Goal: Task Accomplishment & Management: Use online tool/utility

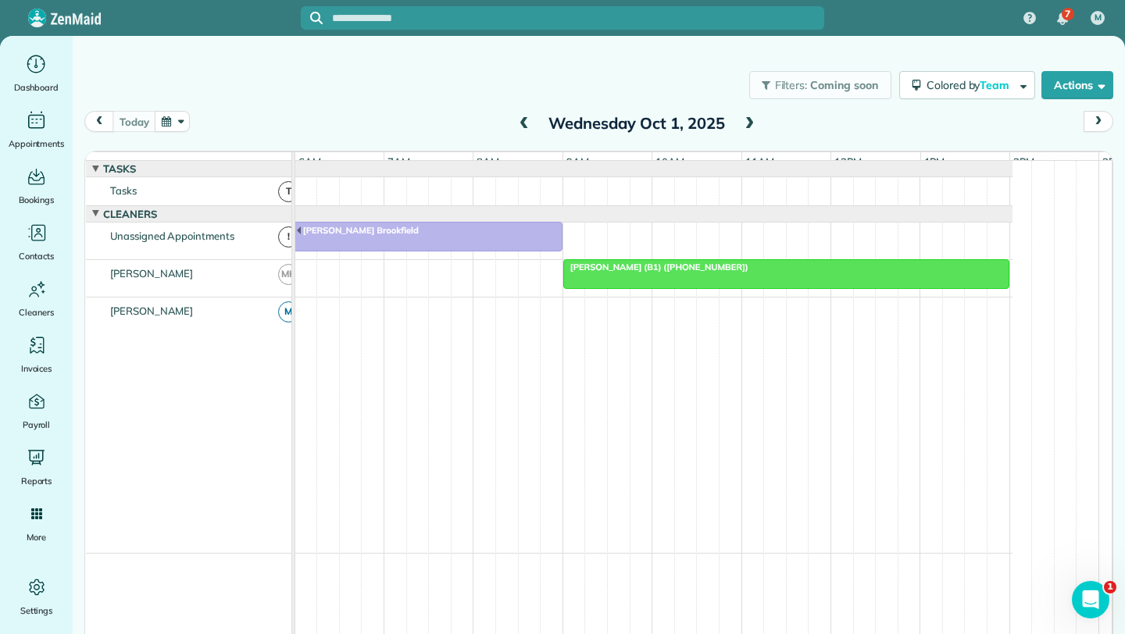
click at [702, 273] on span "[PERSON_NAME] (B1) ([PHONE_NUMBER])" at bounding box center [656, 267] width 187 height 11
click at [702, 273] on span "Elizabeth Geer (B1) (+17733900579)" at bounding box center [656, 267] width 187 height 11
click at [691, 273] on span "Elizabeth Geer (B1) (+17733900579)" at bounding box center [656, 267] width 187 height 11
click at [691, 273] on span "[PERSON_NAME] (B1) ([PHONE_NUMBER])" at bounding box center [656, 267] width 187 height 11
click at [41, 62] on icon "Main" at bounding box center [36, 63] width 24 height 23
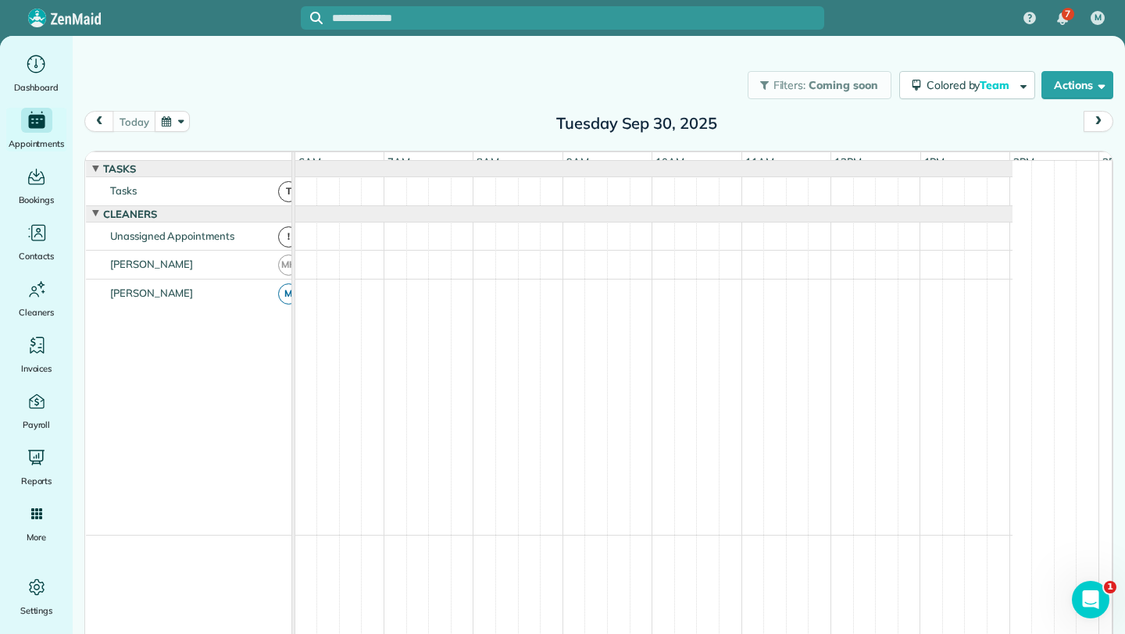
scroll to position [12, 0]
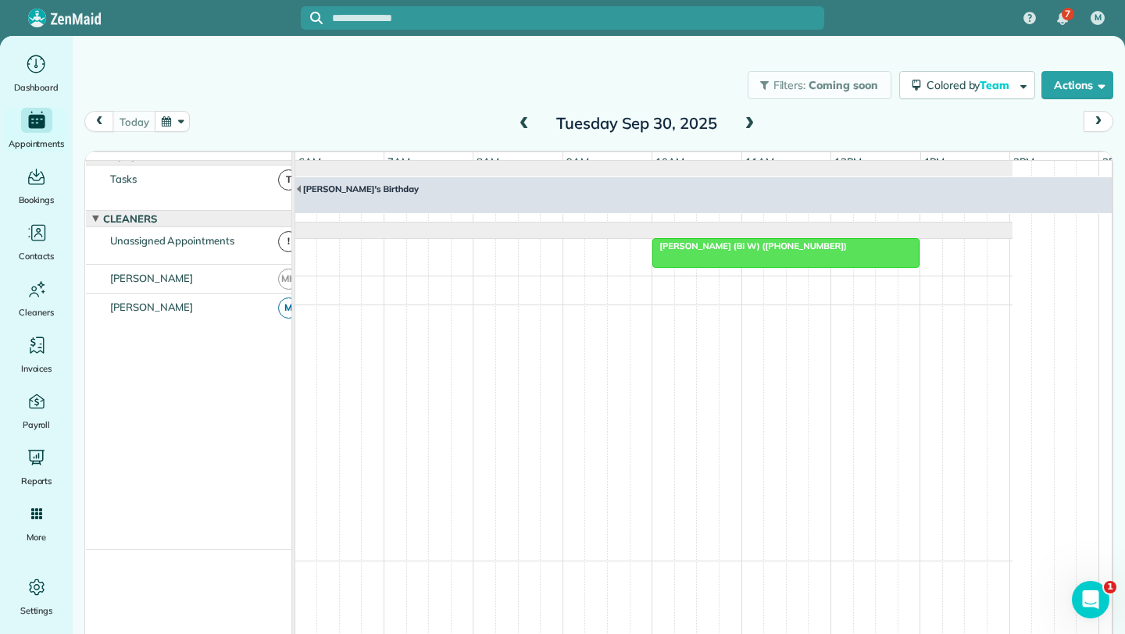
click at [743, 123] on span at bounding box center [749, 124] width 17 height 14
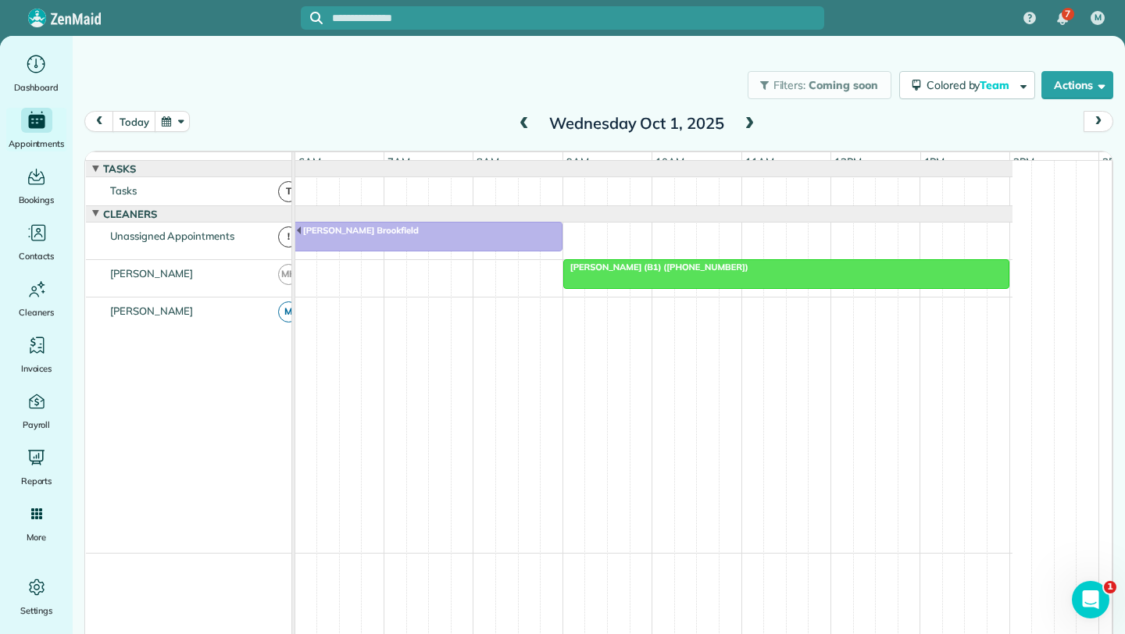
click at [516, 124] on span at bounding box center [524, 124] width 17 height 14
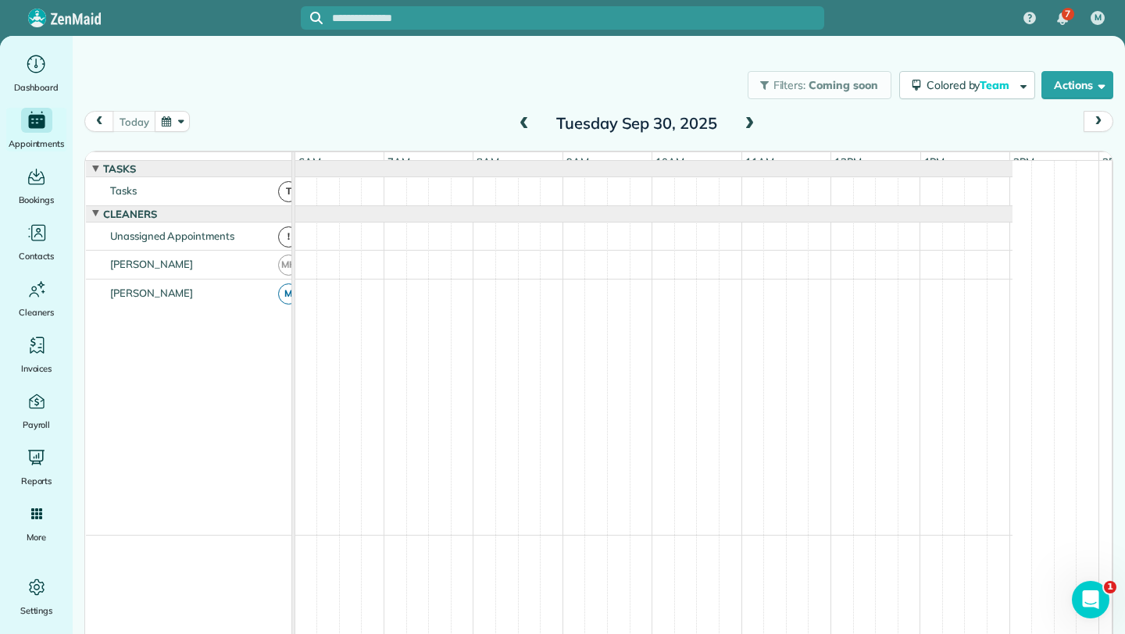
scroll to position [12, 0]
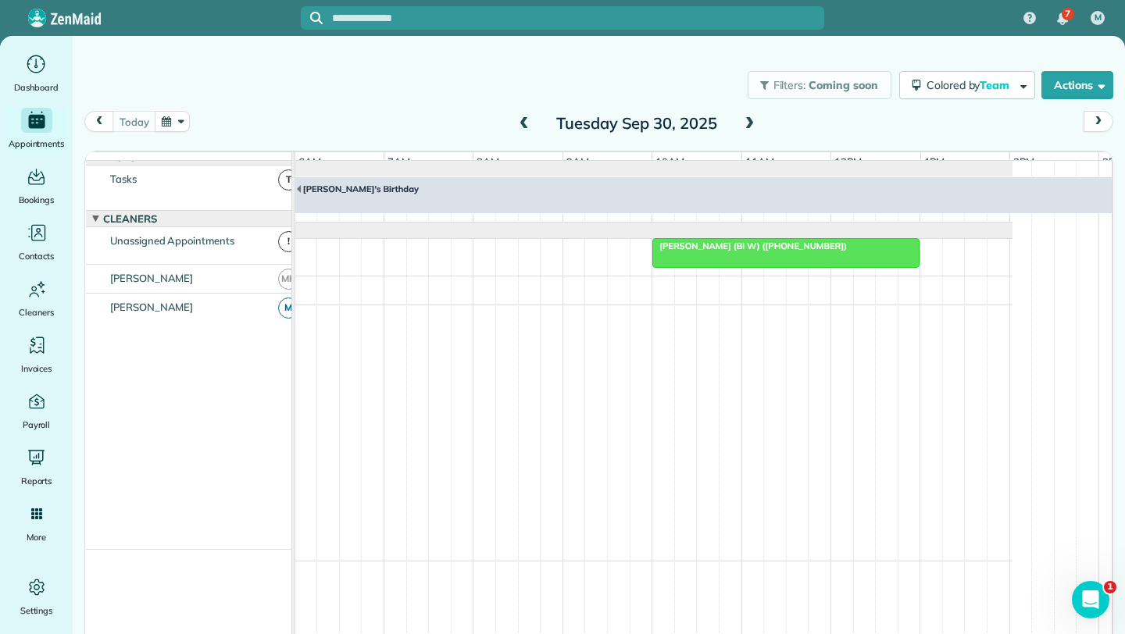
click at [756, 267] on div at bounding box center [786, 253] width 266 height 28
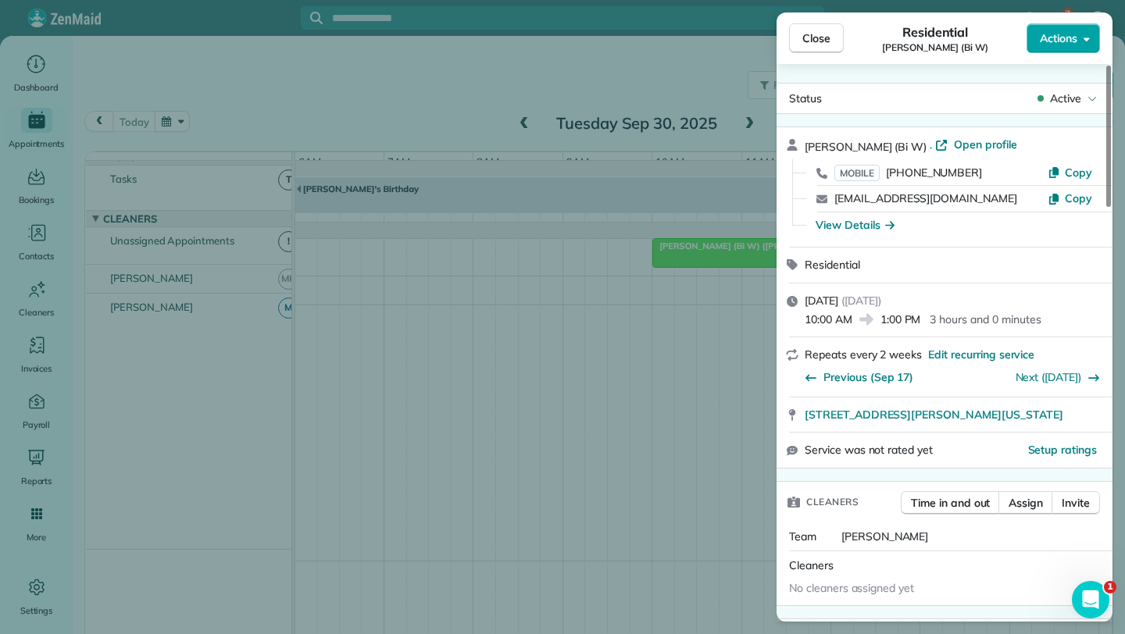
click at [1084, 48] on button "Actions" at bounding box center [1063, 38] width 73 height 30
click at [1079, 30] on button "Actions" at bounding box center [1063, 38] width 73 height 30
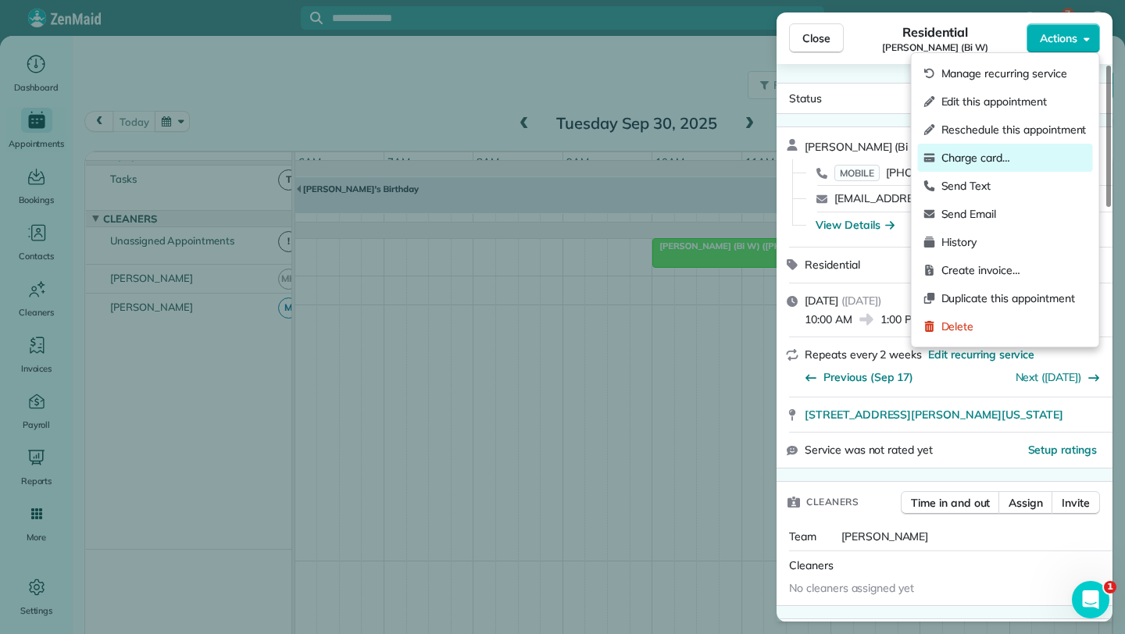
click at [1004, 155] on span "Charge card…" at bounding box center [1014, 158] width 145 height 16
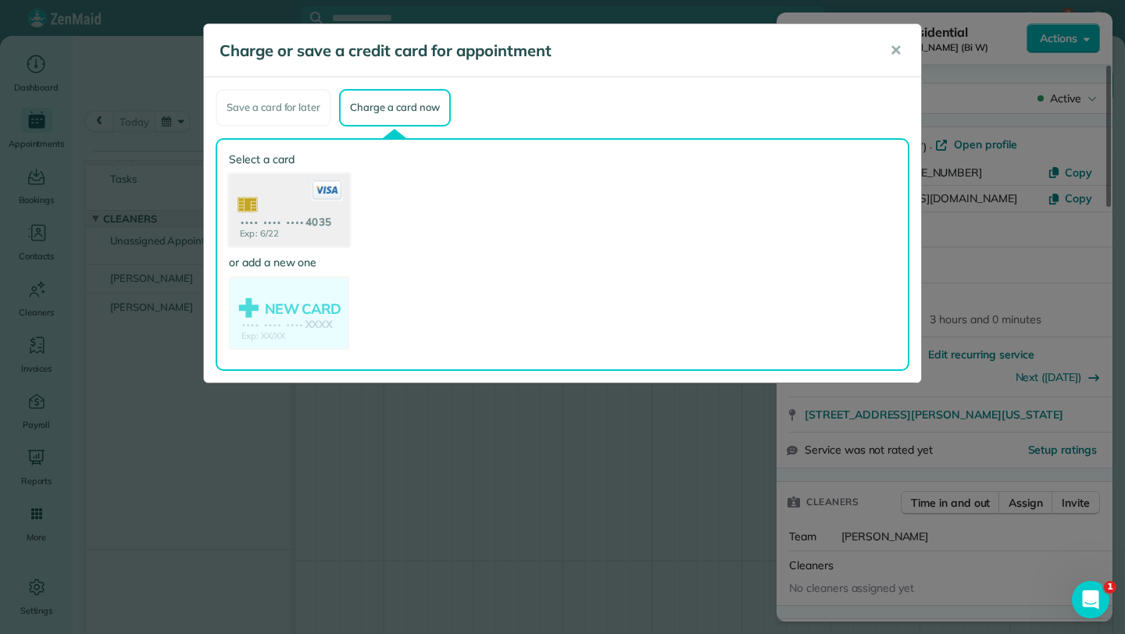
click at [286, 234] on use at bounding box center [289, 211] width 120 height 76
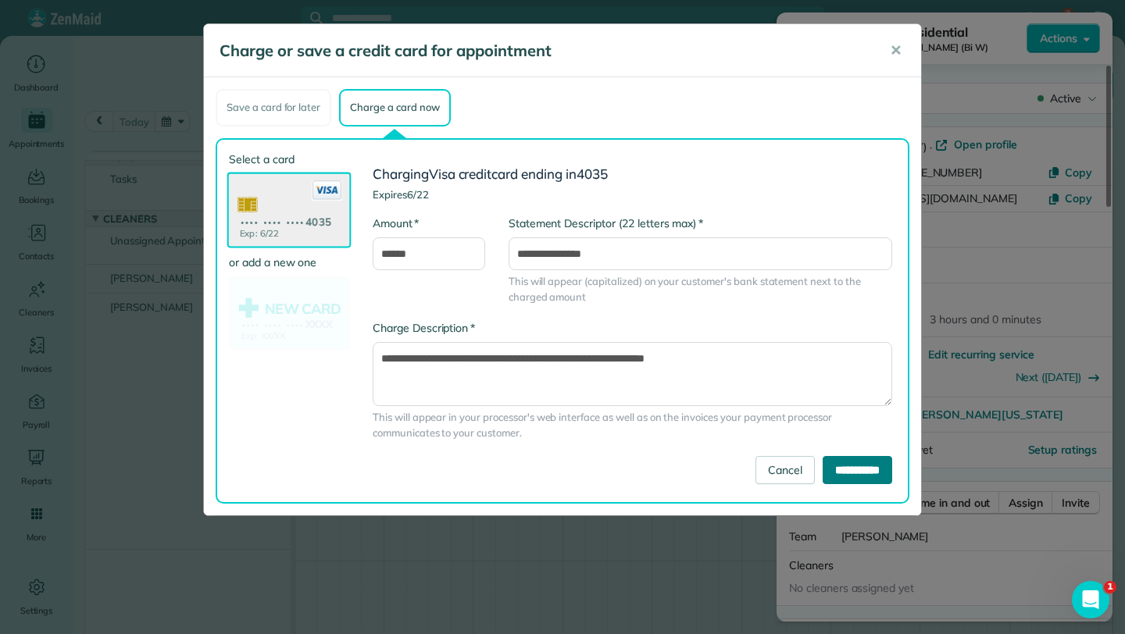
click at [855, 471] on input "**********" at bounding box center [858, 470] width 70 height 28
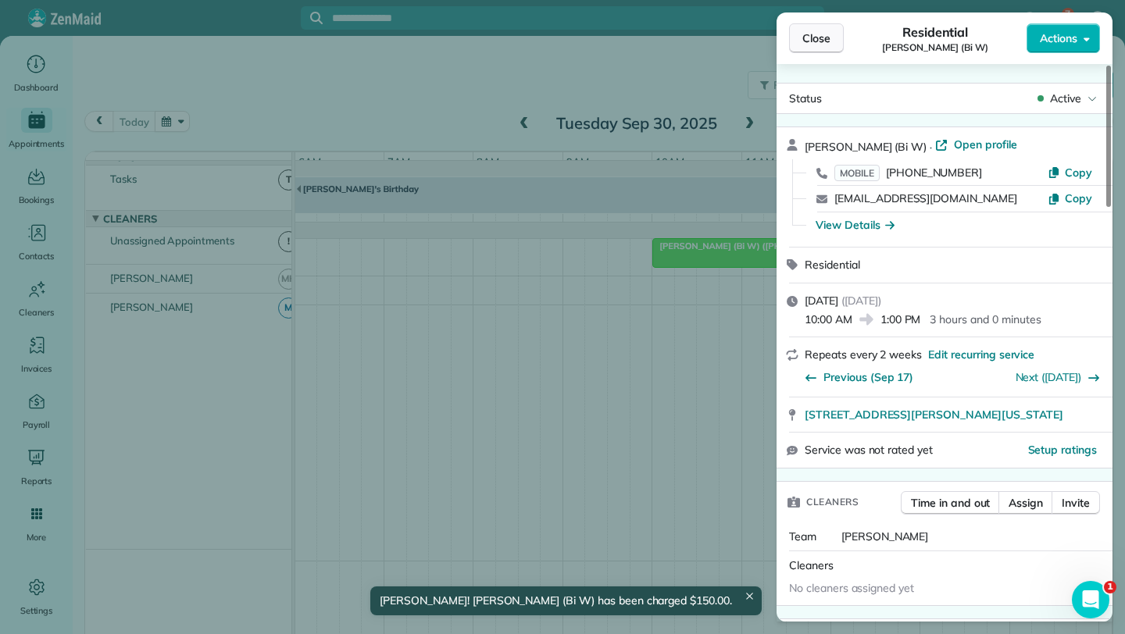
click at [834, 47] on button "Close" at bounding box center [816, 38] width 55 height 30
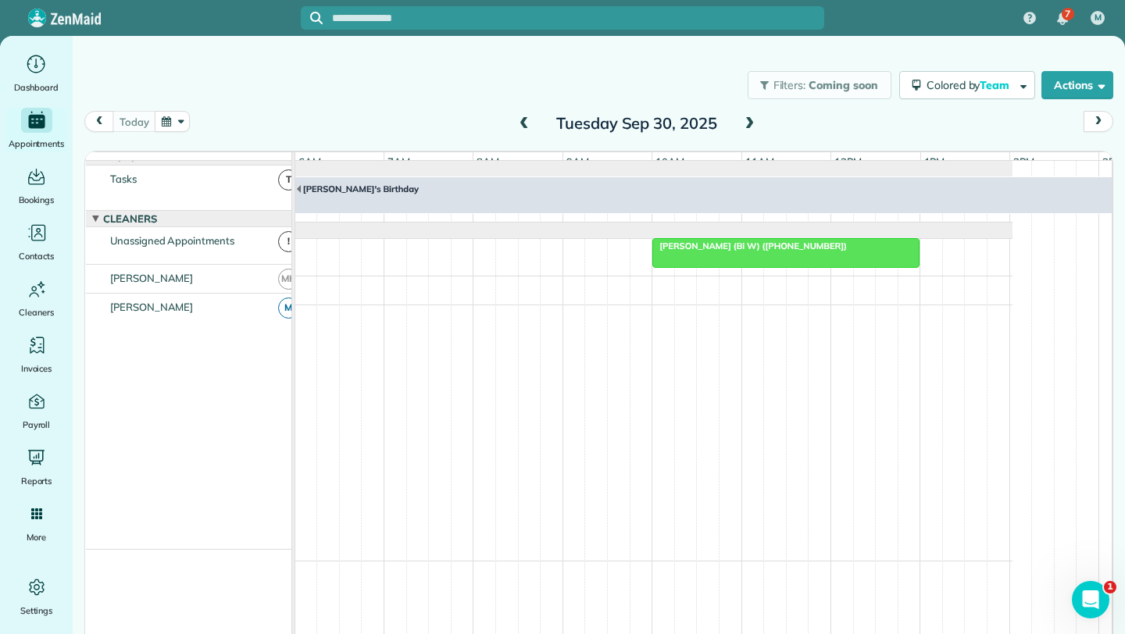
click at [781, 264] on div at bounding box center [786, 253] width 266 height 28
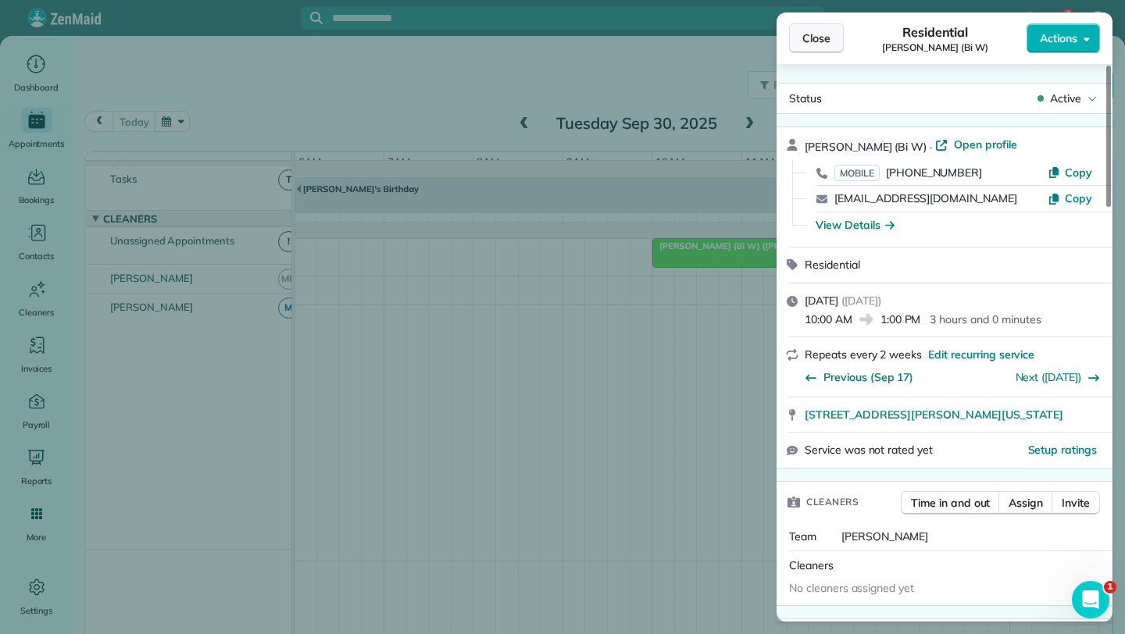
click at [829, 52] on button "Close" at bounding box center [816, 38] width 55 height 30
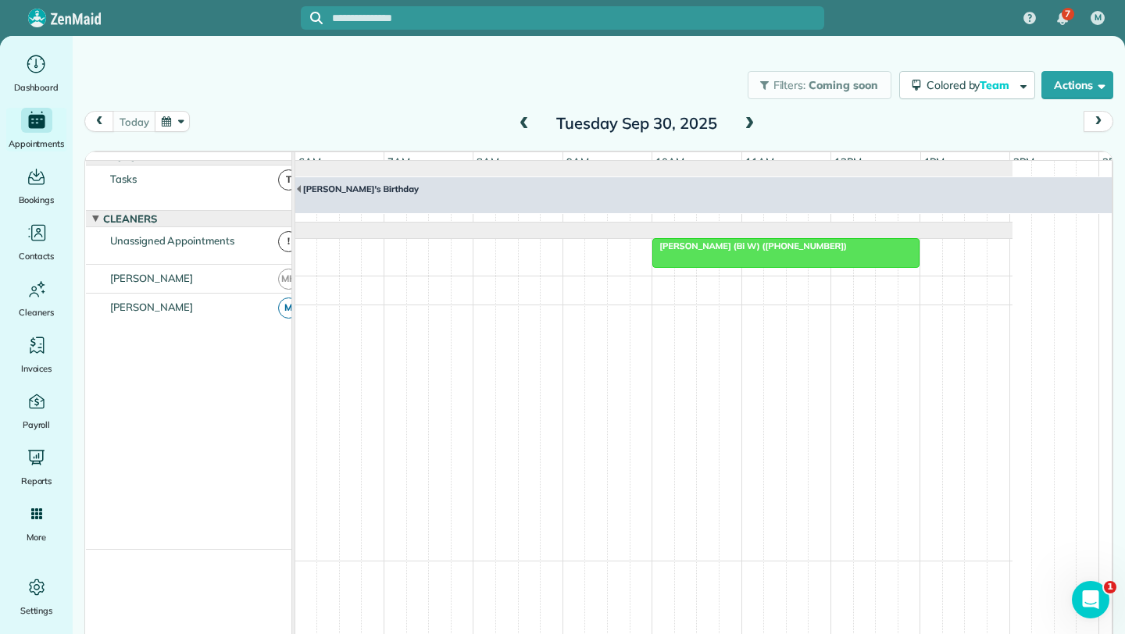
click at [747, 124] on span at bounding box center [749, 124] width 17 height 14
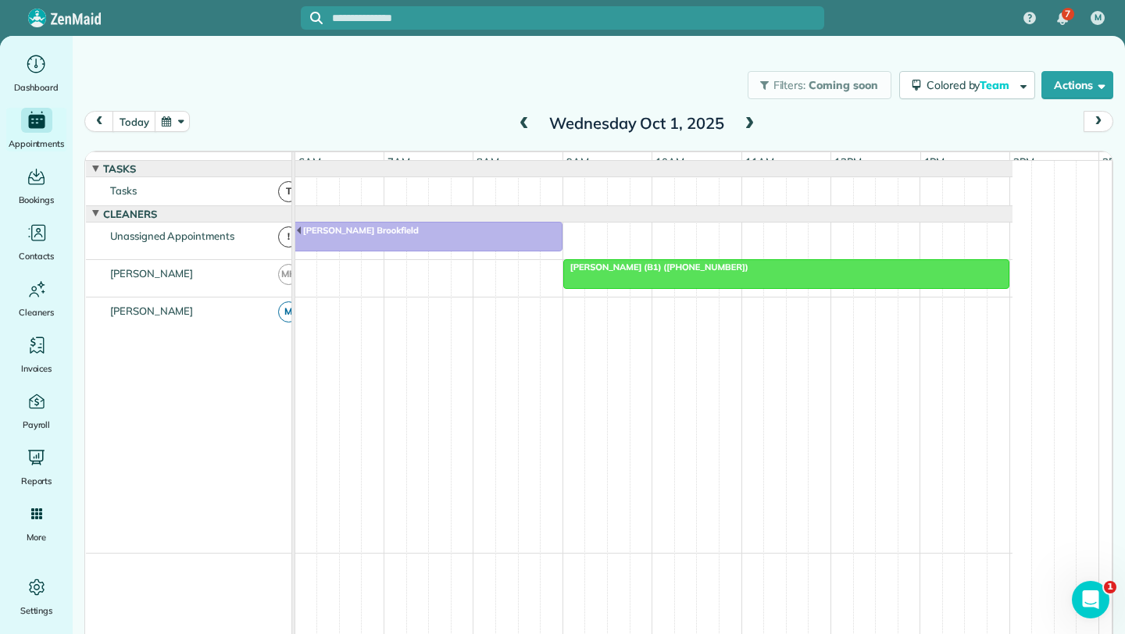
click at [805, 273] on div "[PERSON_NAME] (B1) ([PHONE_NUMBER])" at bounding box center [786, 267] width 437 height 11
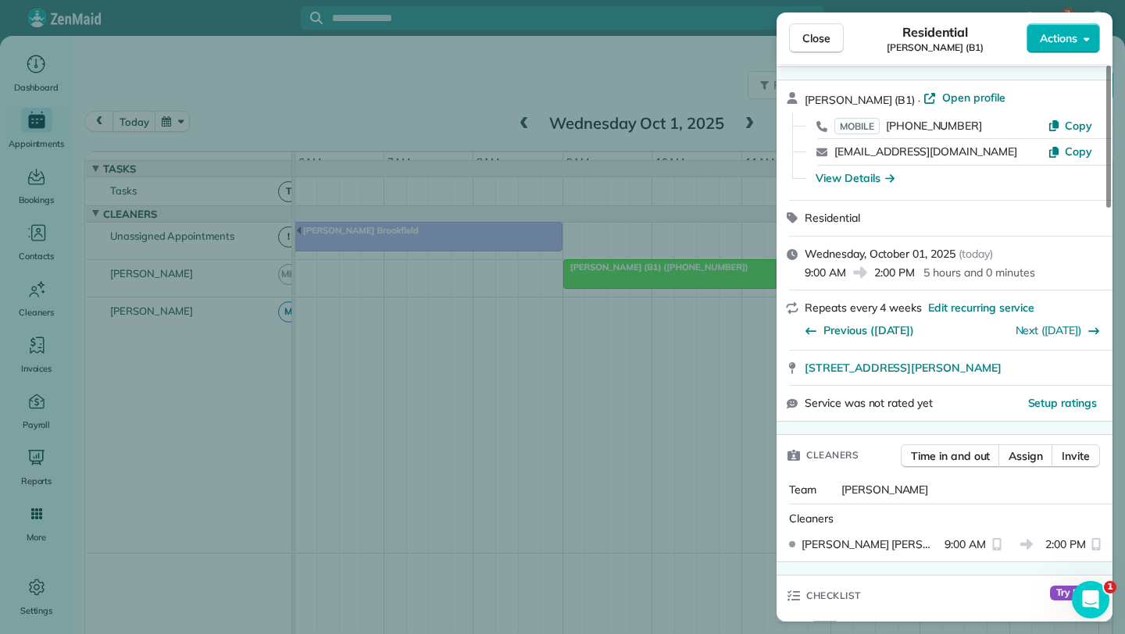
scroll to position [44, 0]
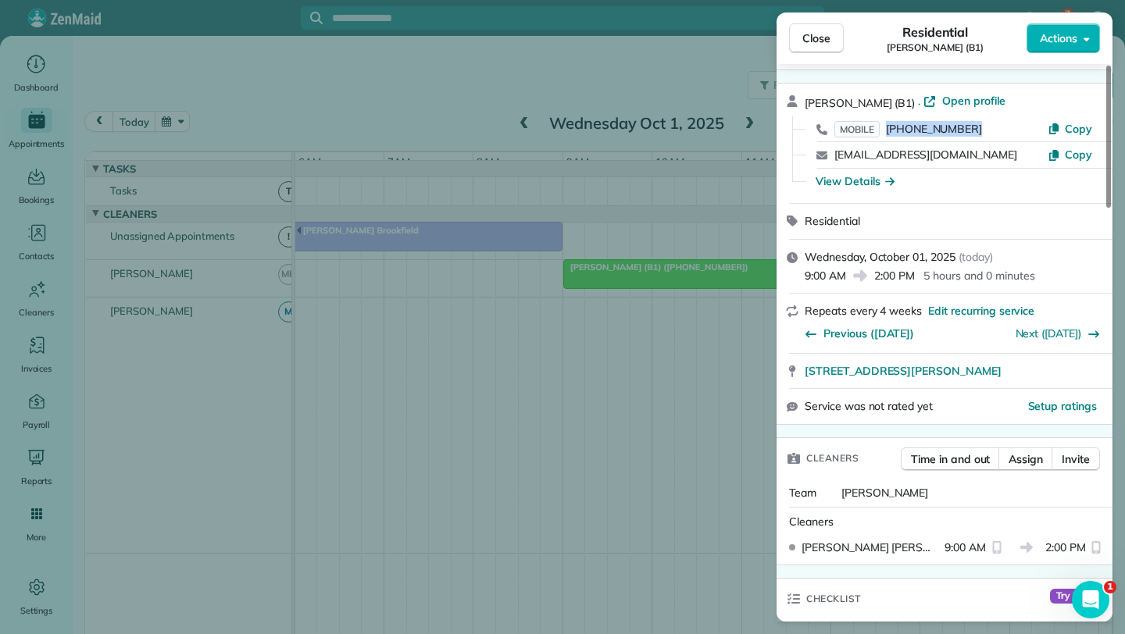
drag, startPoint x: 976, startPoint y: 129, endPoint x: 884, endPoint y: 128, distance: 92.2
click at [884, 128] on div "MOBILE (773) 390-0579" at bounding box center [940, 129] width 213 height 16
copy span "(773) 390-0579"
click at [818, 36] on span "Close" at bounding box center [816, 38] width 28 height 16
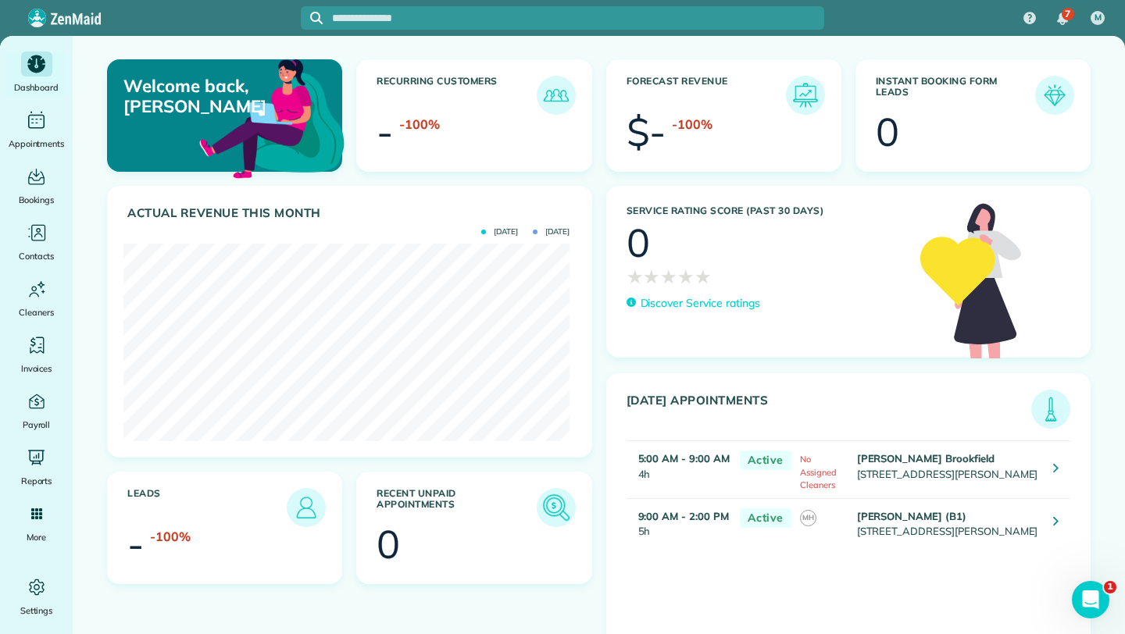
click at [540, 508] on img at bounding box center [556, 508] width 36 height 36
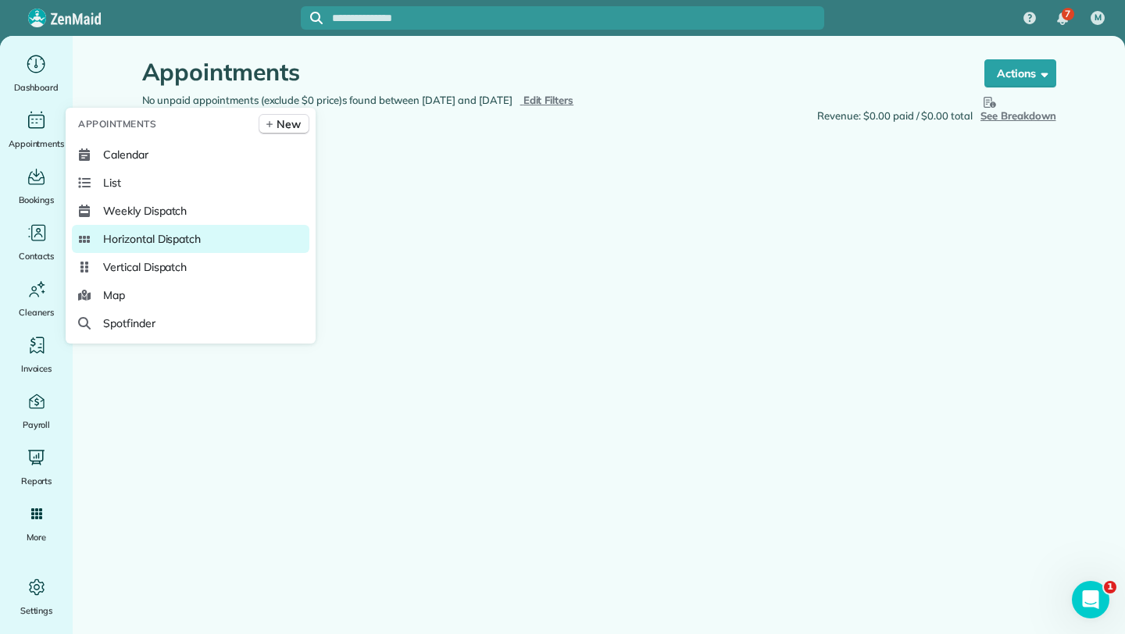
click at [175, 238] on span "Horizontal Dispatch" at bounding box center [152, 239] width 98 height 16
